Goal: Transaction & Acquisition: Purchase product/service

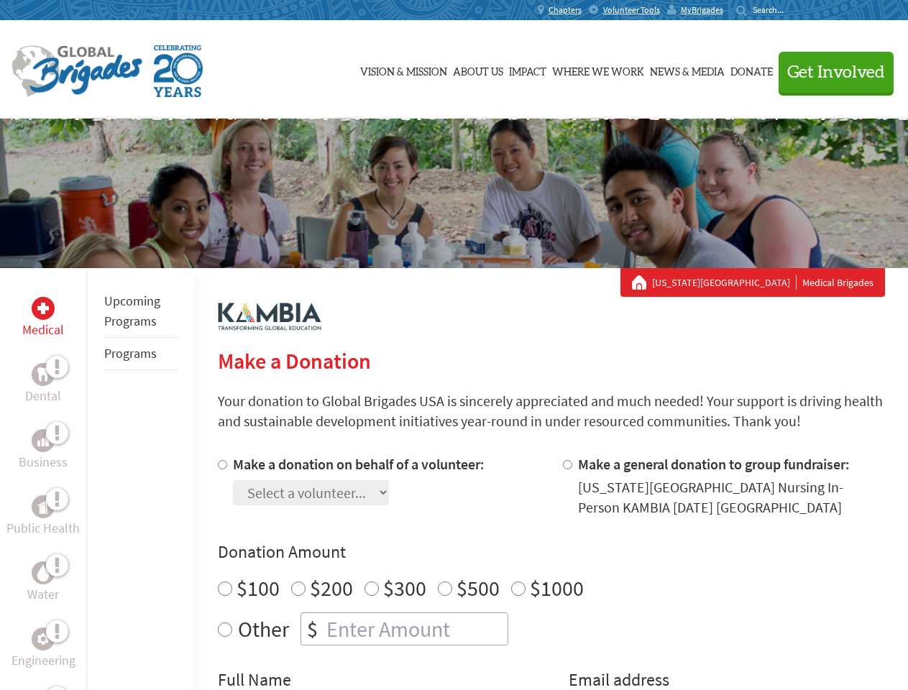
click at [793, 10] on div "Search for:" at bounding box center [764, 9] width 57 height 11
click at [829, 72] on span "Get Involved" at bounding box center [836, 72] width 98 height 17
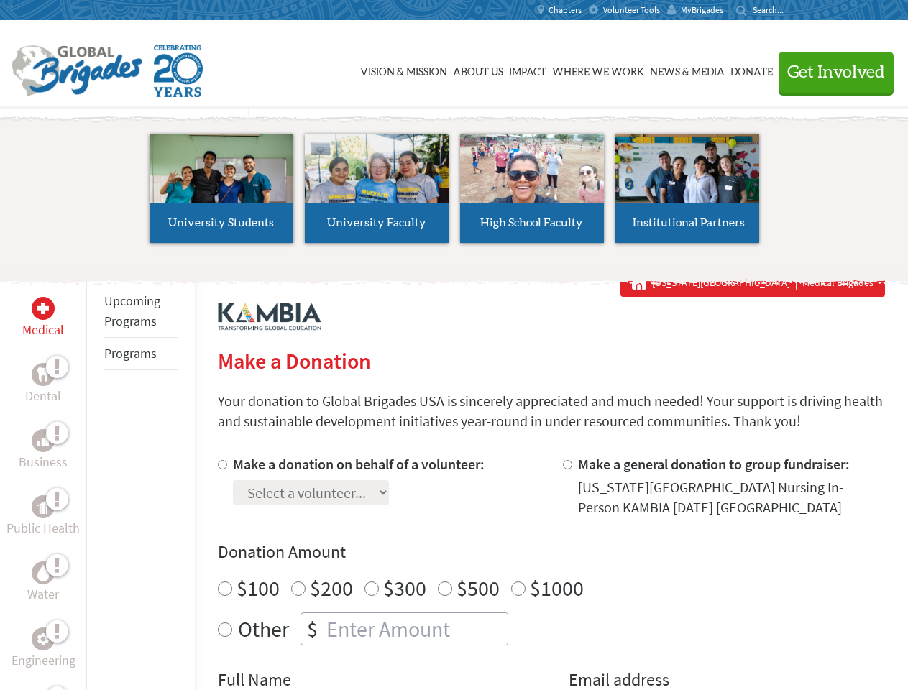
click at [96, 479] on div "Upcoming Programs Programs" at bounding box center [140, 613] width 108 height 690
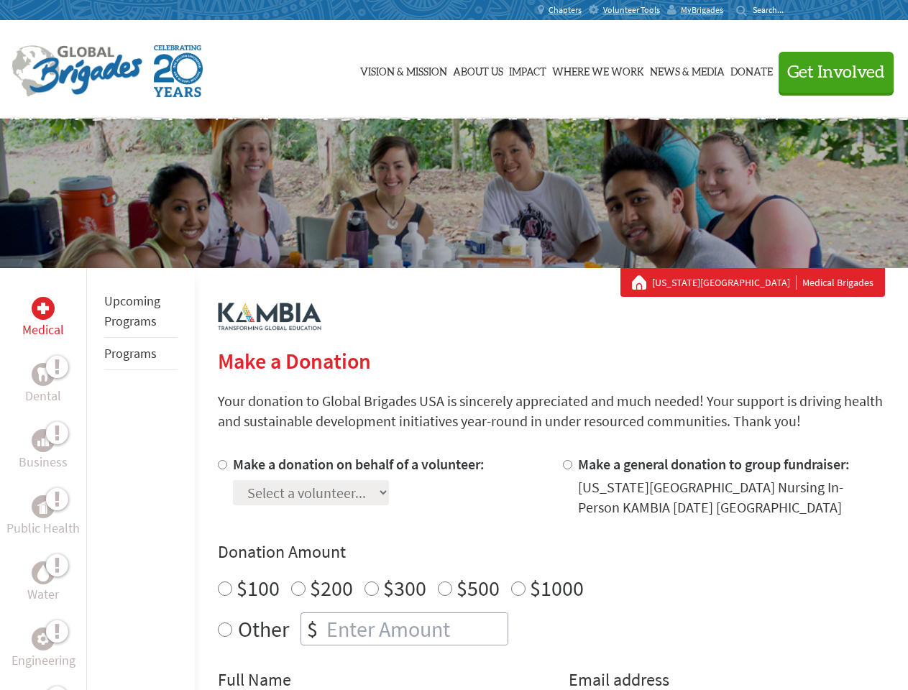
click at [550, 572] on div "Donation Amount $100 $200 $300 $500 $1000 Other $" at bounding box center [551, 592] width 667 height 105
click at [221, 464] on input "Make a donation on behalf of a volunteer:" at bounding box center [222, 464] width 9 height 9
radio input "true"
click at [566, 464] on input "Make a general donation to group fundraiser:" at bounding box center [567, 464] width 9 height 9
radio input "true"
